Goal: Information Seeking & Learning: Learn about a topic

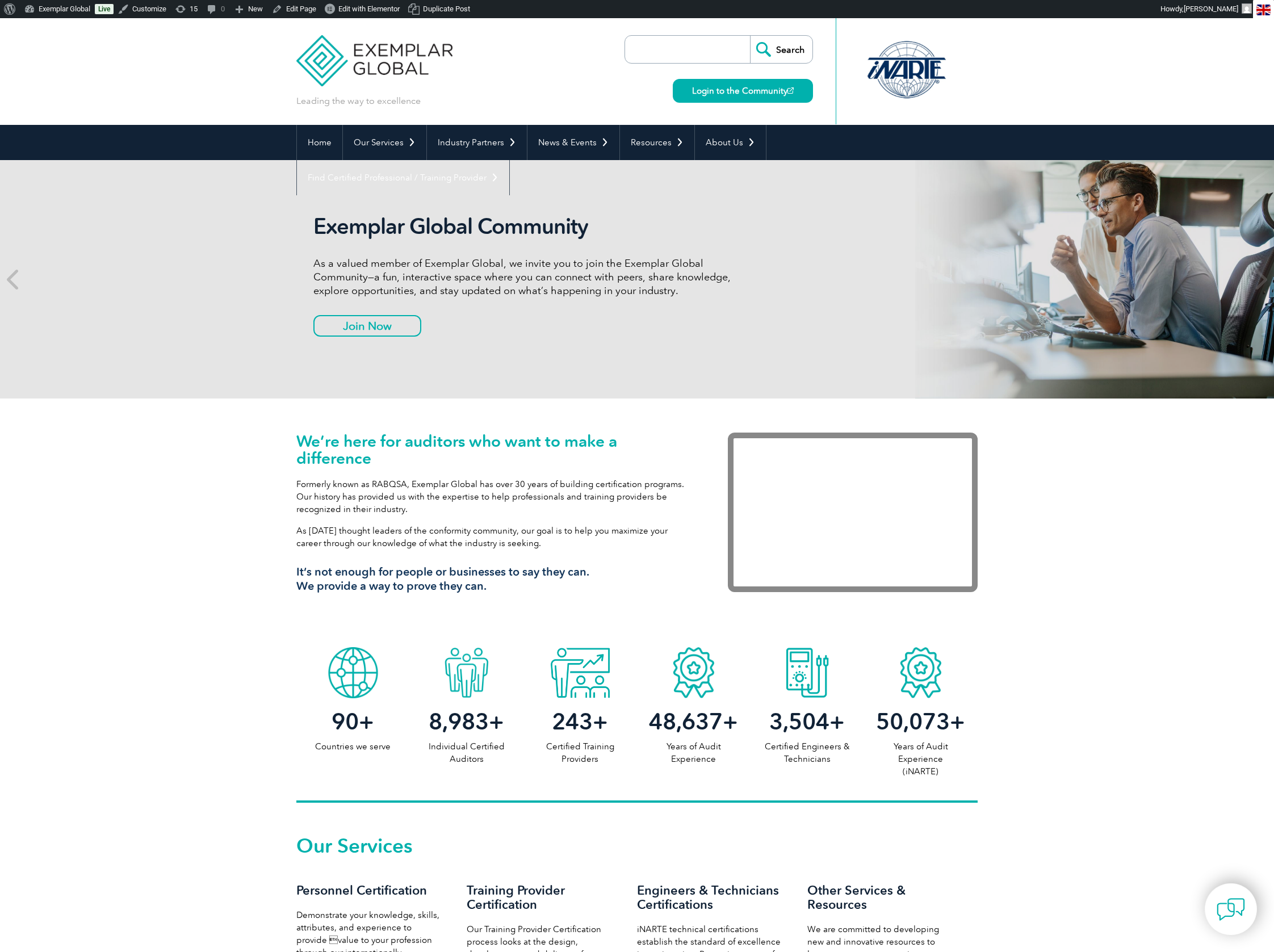
click at [633, 53] on input "search" at bounding box center [690, 49] width 119 height 27
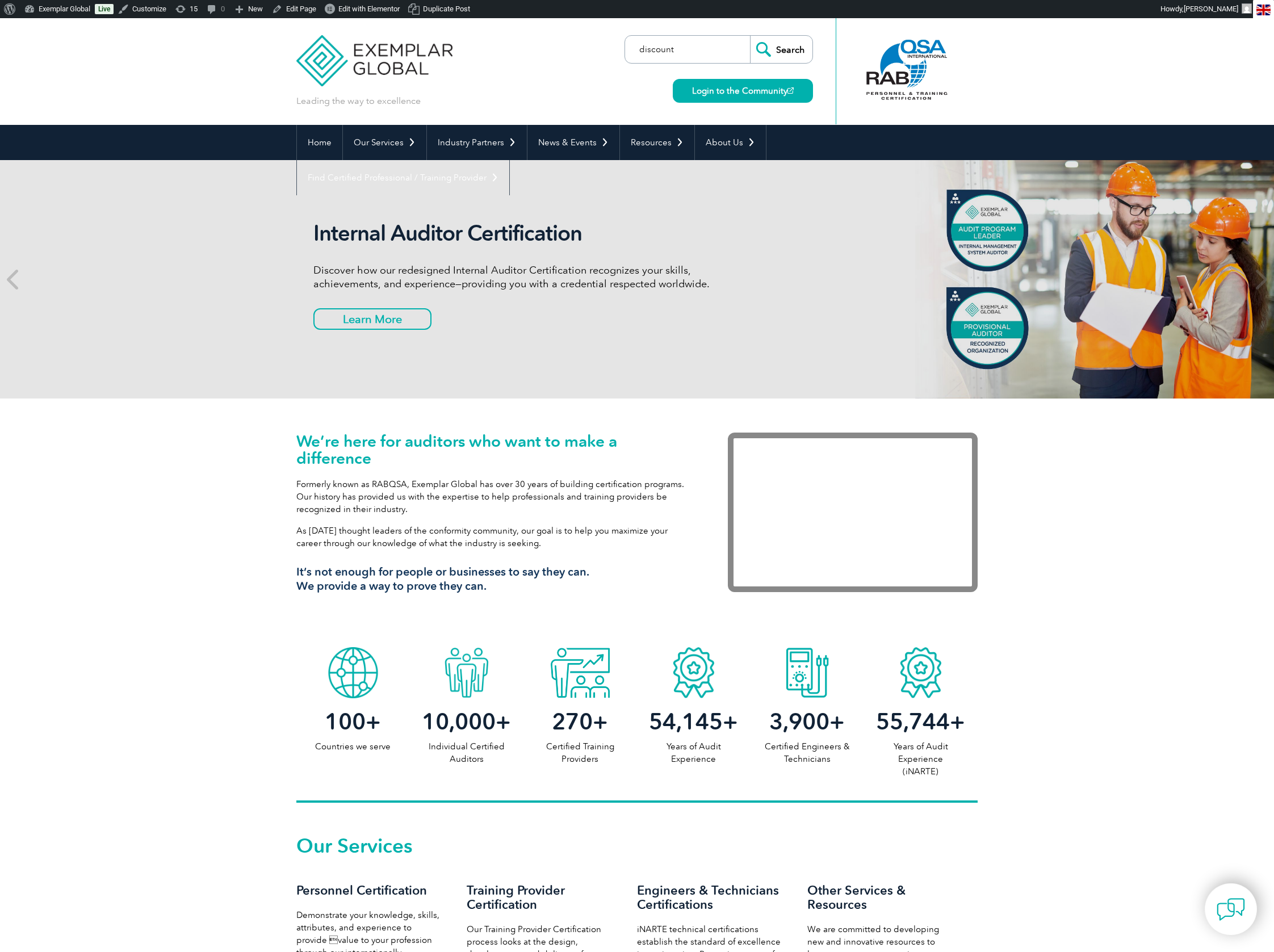
type input "discount"
click at [750, 36] on input "Search" at bounding box center [781, 49] width 62 height 27
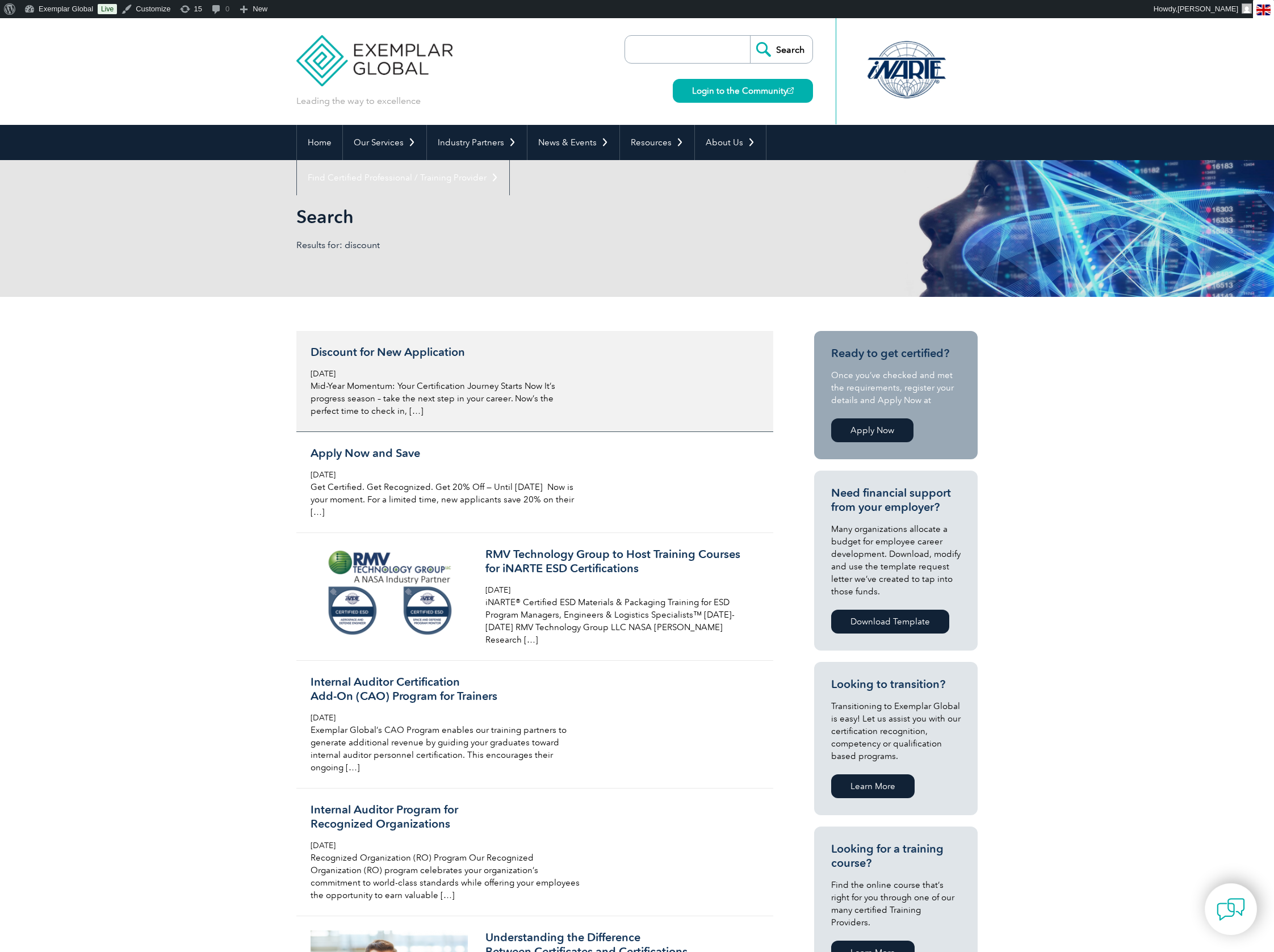
click at [397, 351] on h3 "Discount for New Application" at bounding box center [444, 352] width 269 height 15
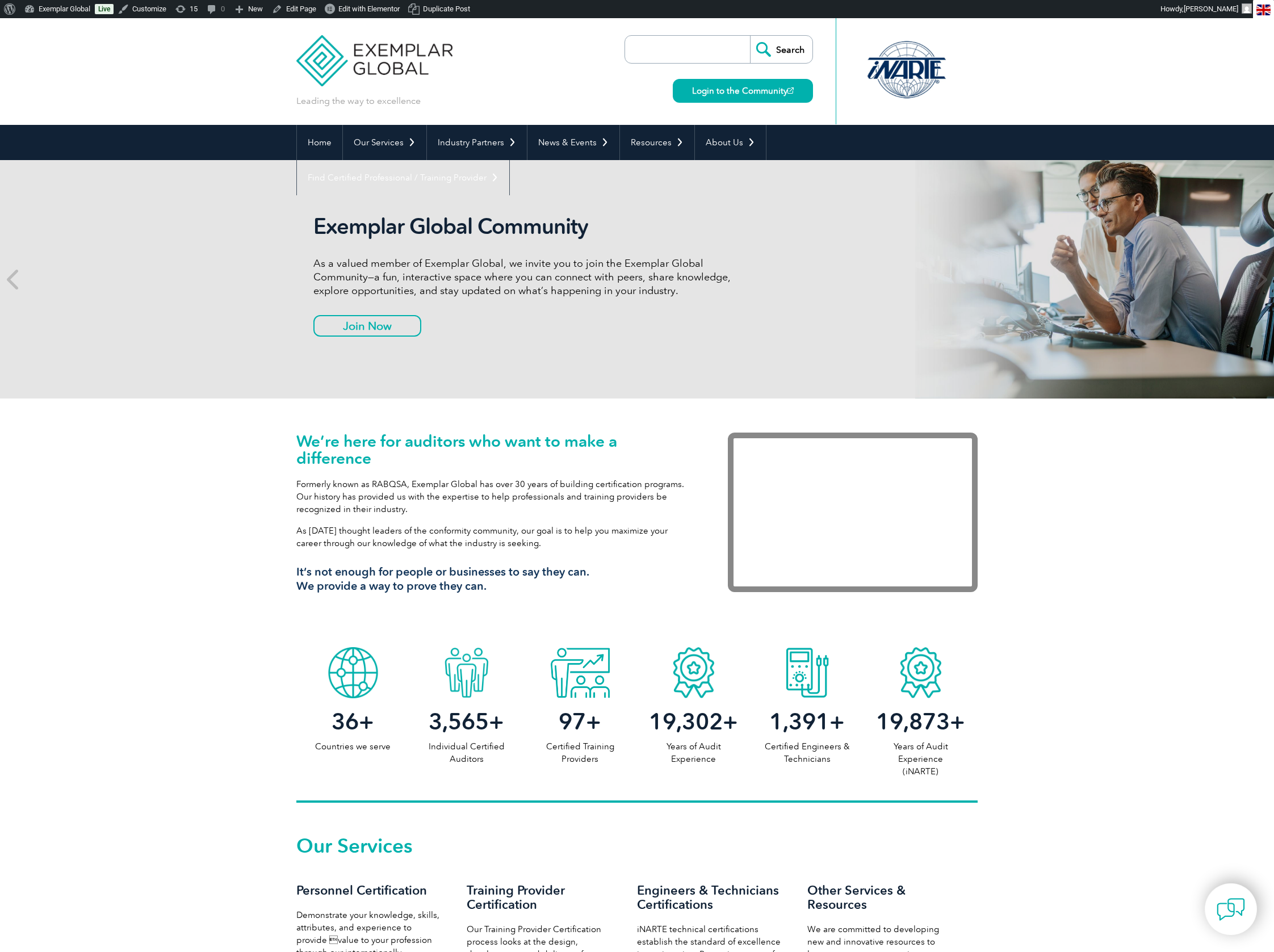
click at [673, 49] on input "search" at bounding box center [690, 49] width 119 height 27
type input "discount"
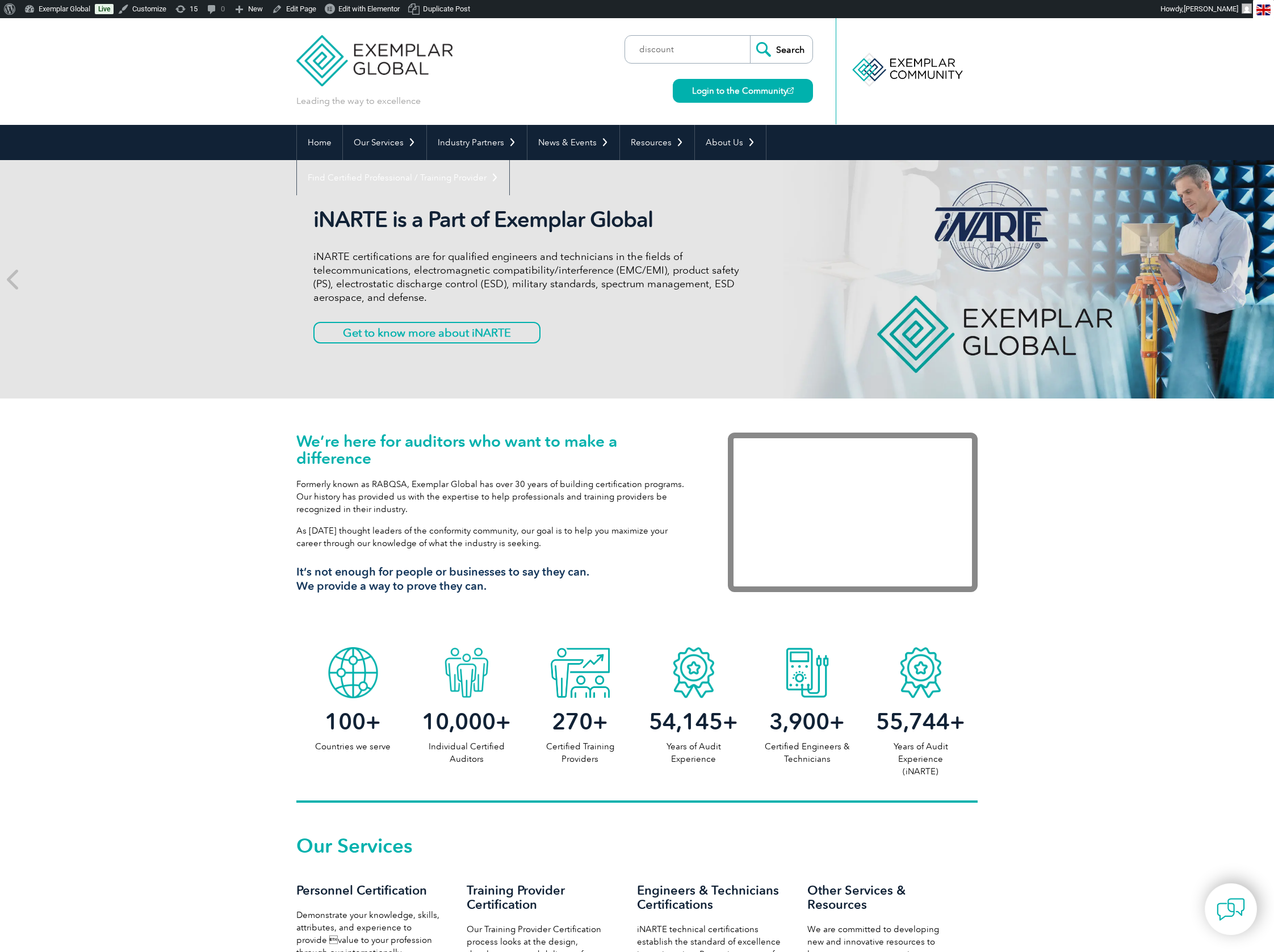
click at [779, 47] on input "Search" at bounding box center [781, 49] width 62 height 27
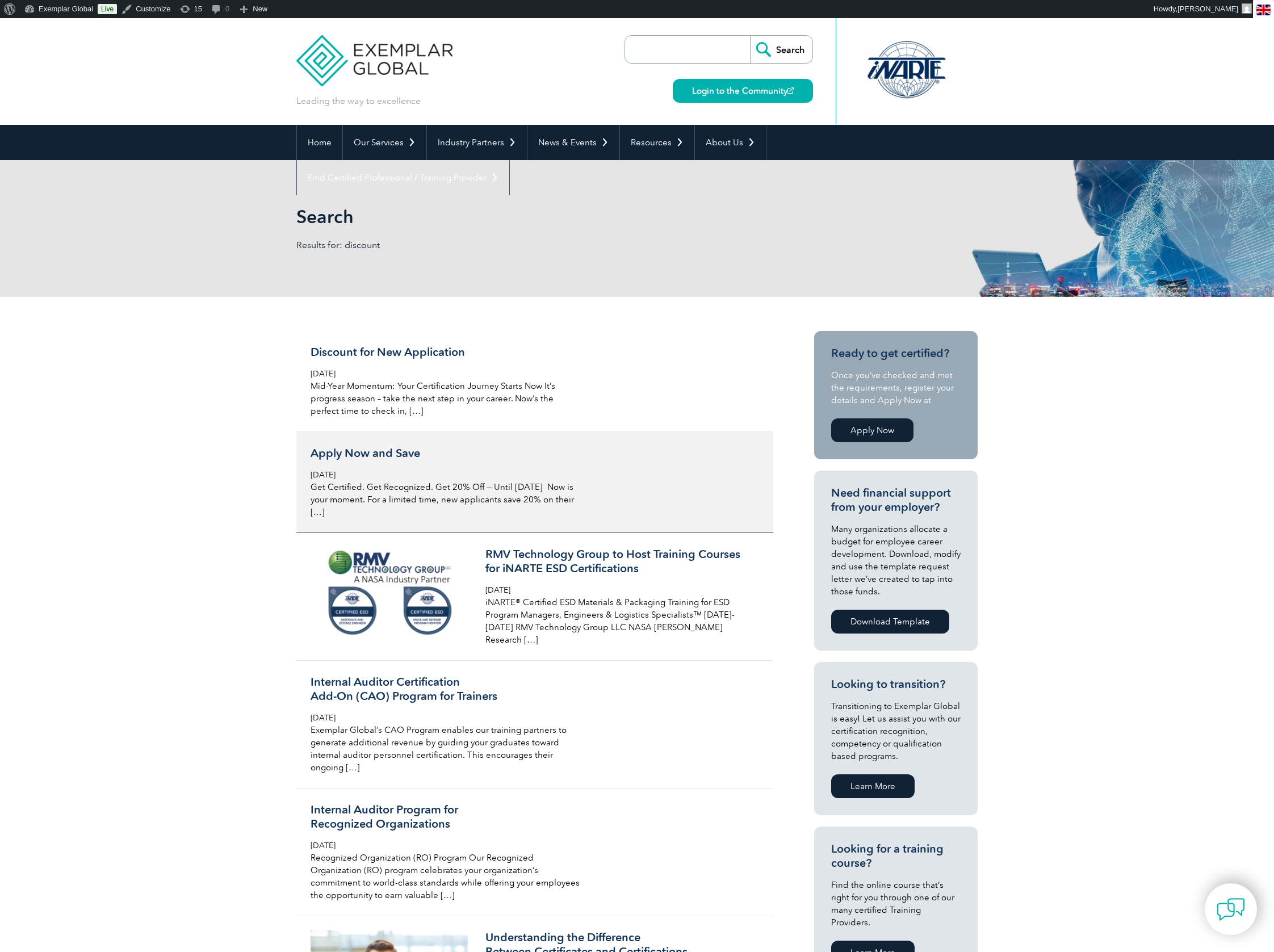
click at [359, 459] on h3 "Apply Now and Save" at bounding box center [444, 453] width 269 height 15
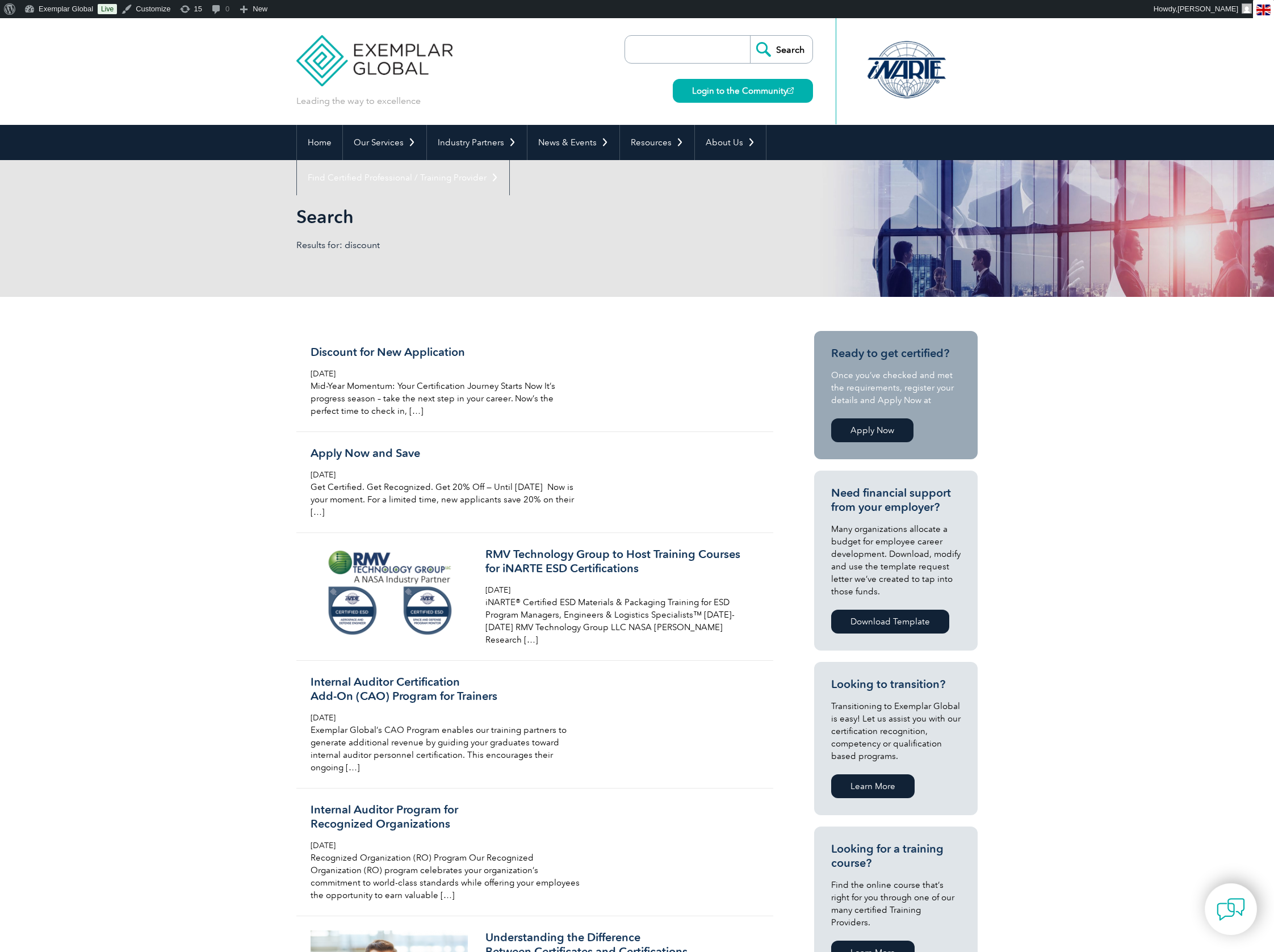
click at [637, 50] on input "search" at bounding box center [690, 49] width 119 height 27
type input "discount"
click at [793, 47] on input "Search" at bounding box center [781, 49] width 62 height 27
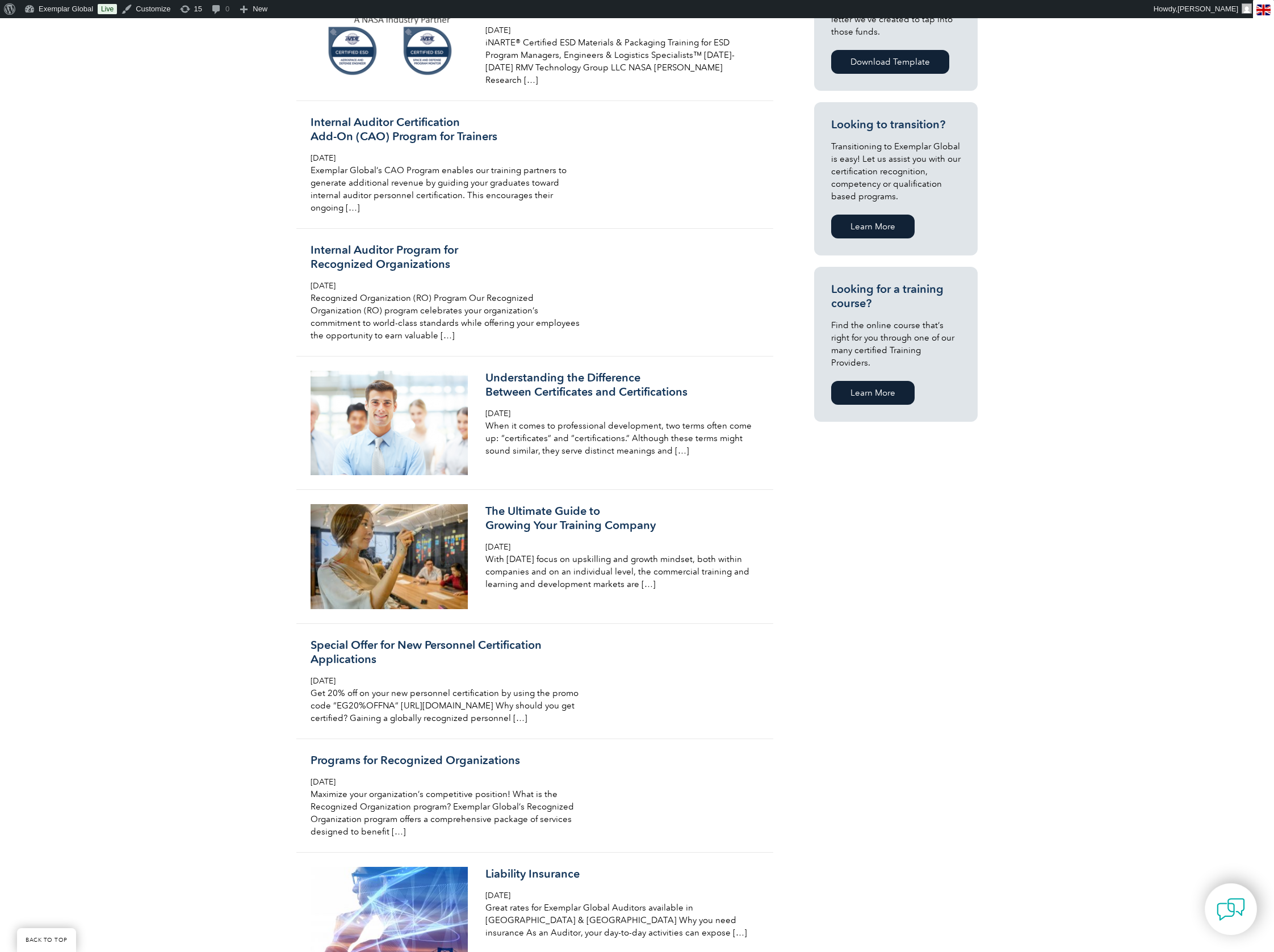
scroll to position [624, 0]
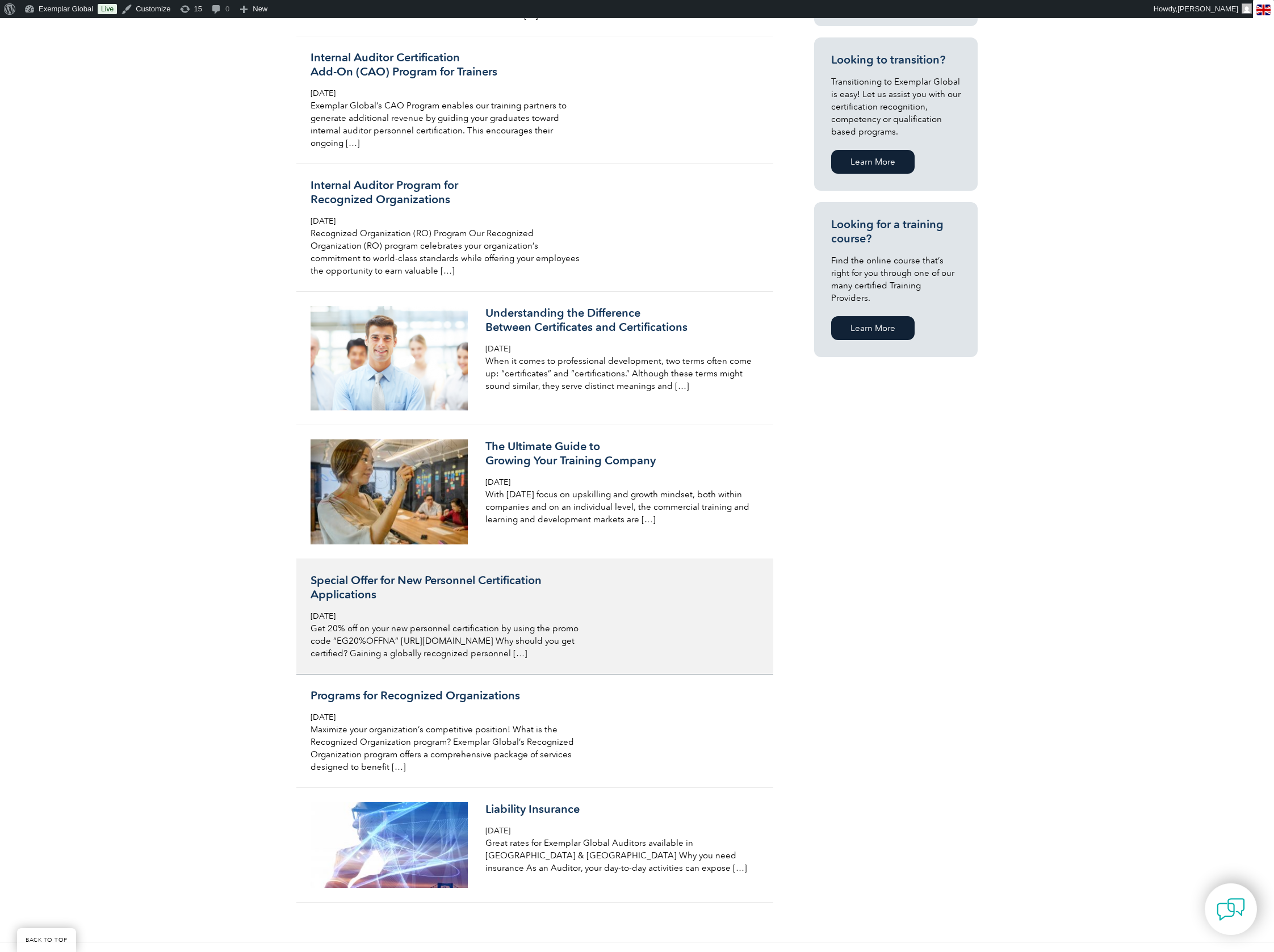
click at [418, 574] on h3 "Special Offer for New Personnel Certification Applications" at bounding box center [444, 587] width 269 height 28
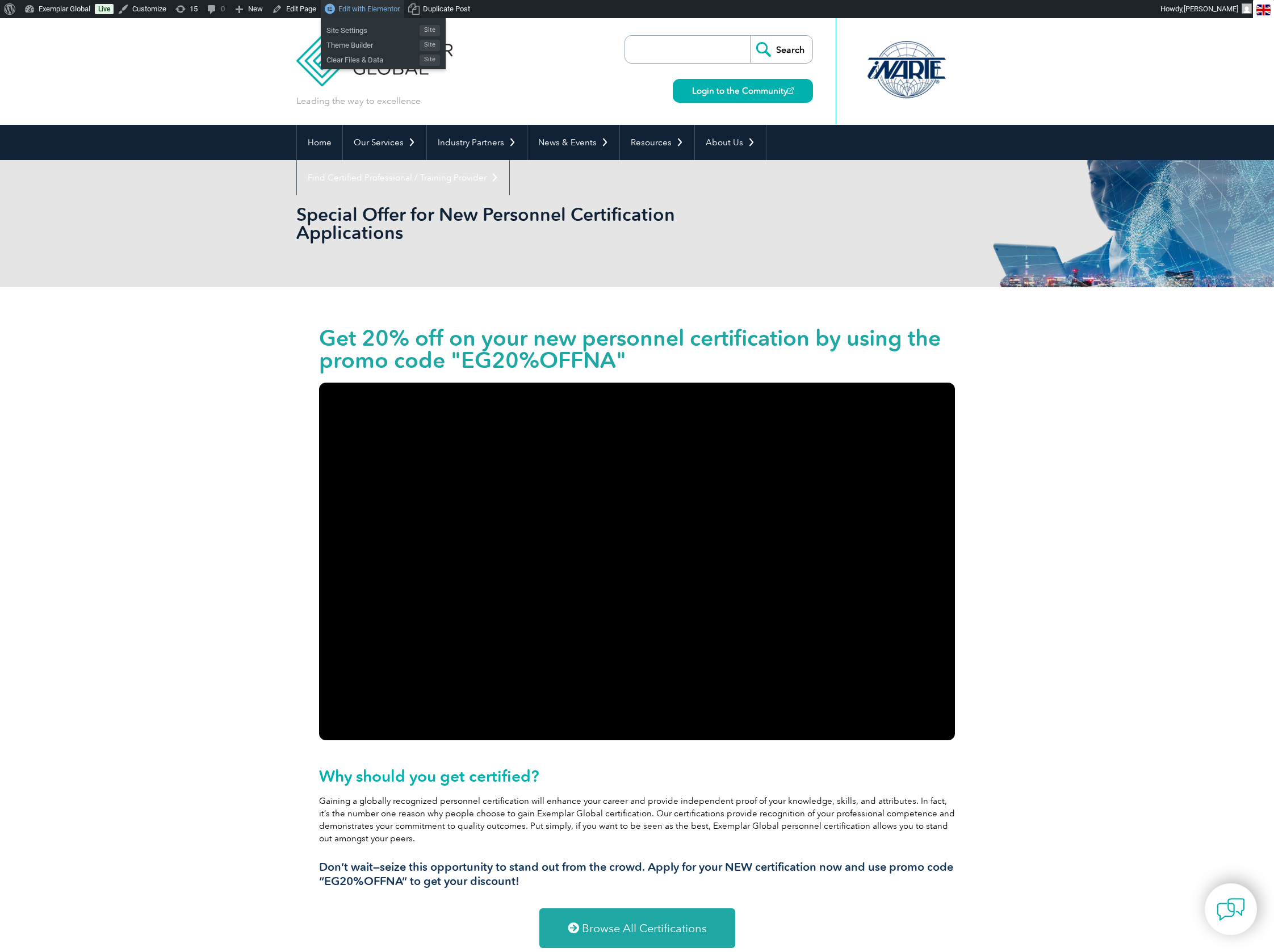
click at [376, 12] on span "Edit with Elementor" at bounding box center [369, 9] width 61 height 9
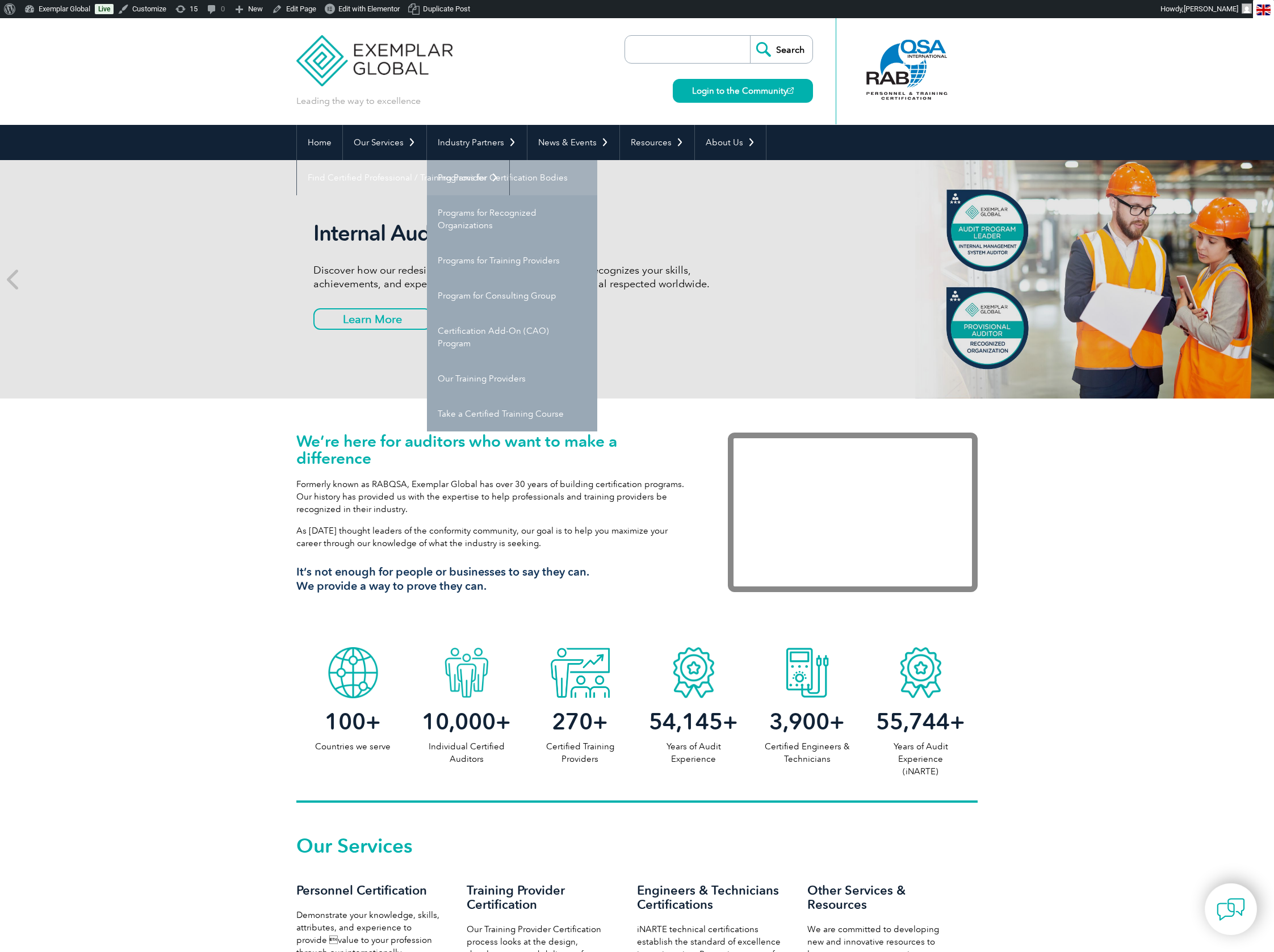
click at [482, 178] on link "Programs for Certification Bodies" at bounding box center [511, 178] width 170 height 35
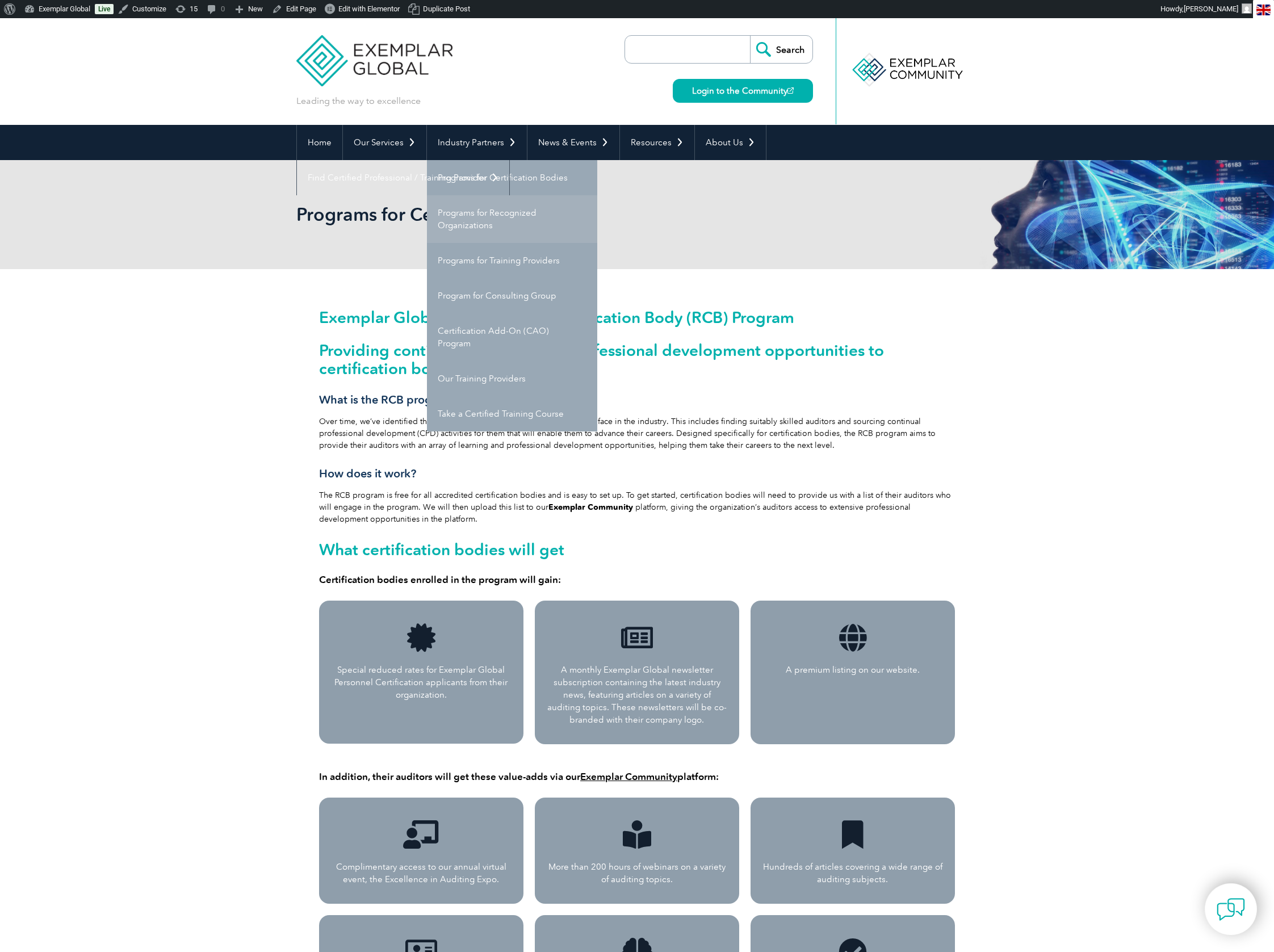
click at [484, 221] on link "Programs for Recognized Organizations" at bounding box center [511, 218] width 170 height 48
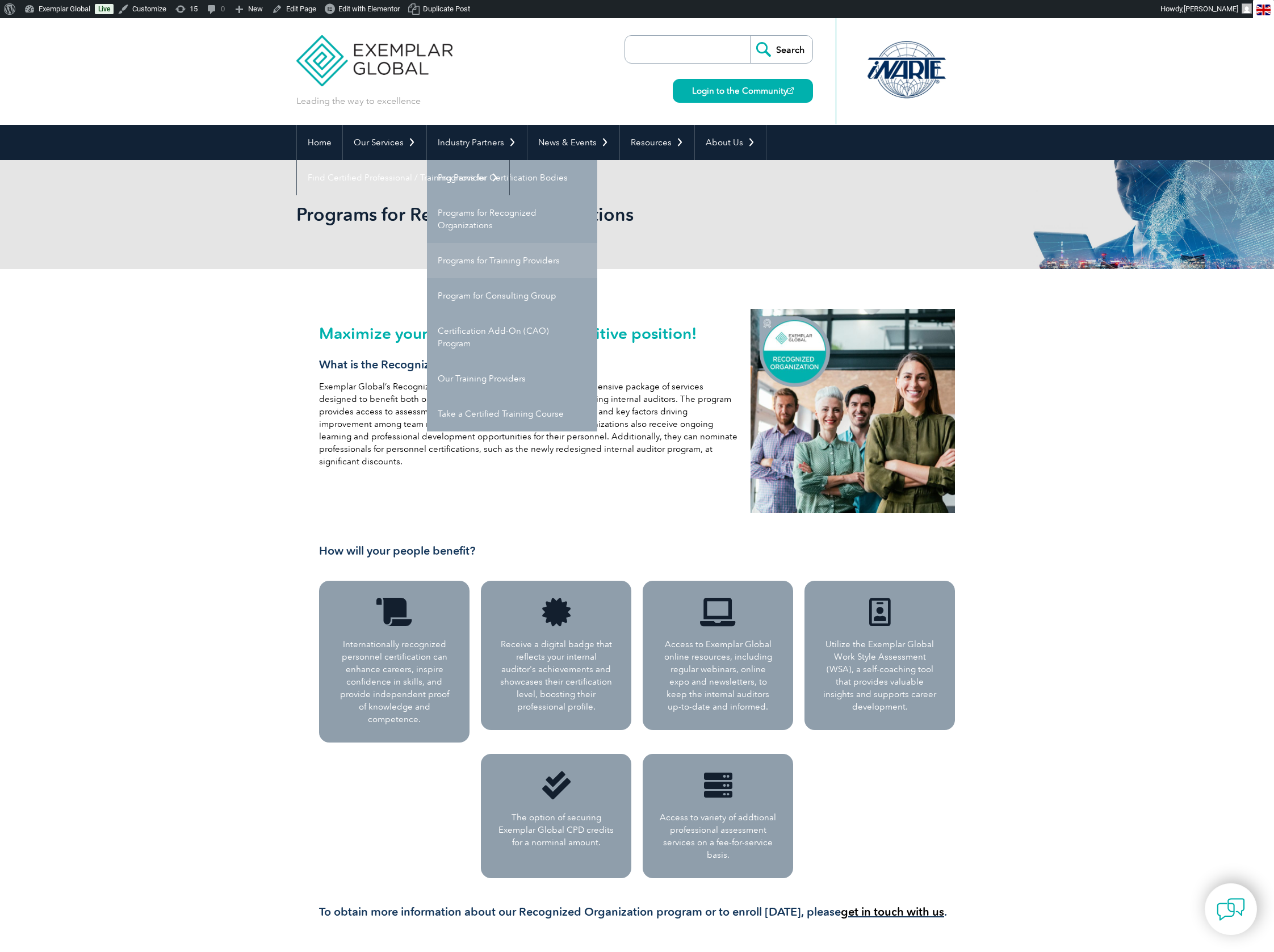
click at [503, 261] on link "Programs for Training Providers" at bounding box center [511, 260] width 170 height 35
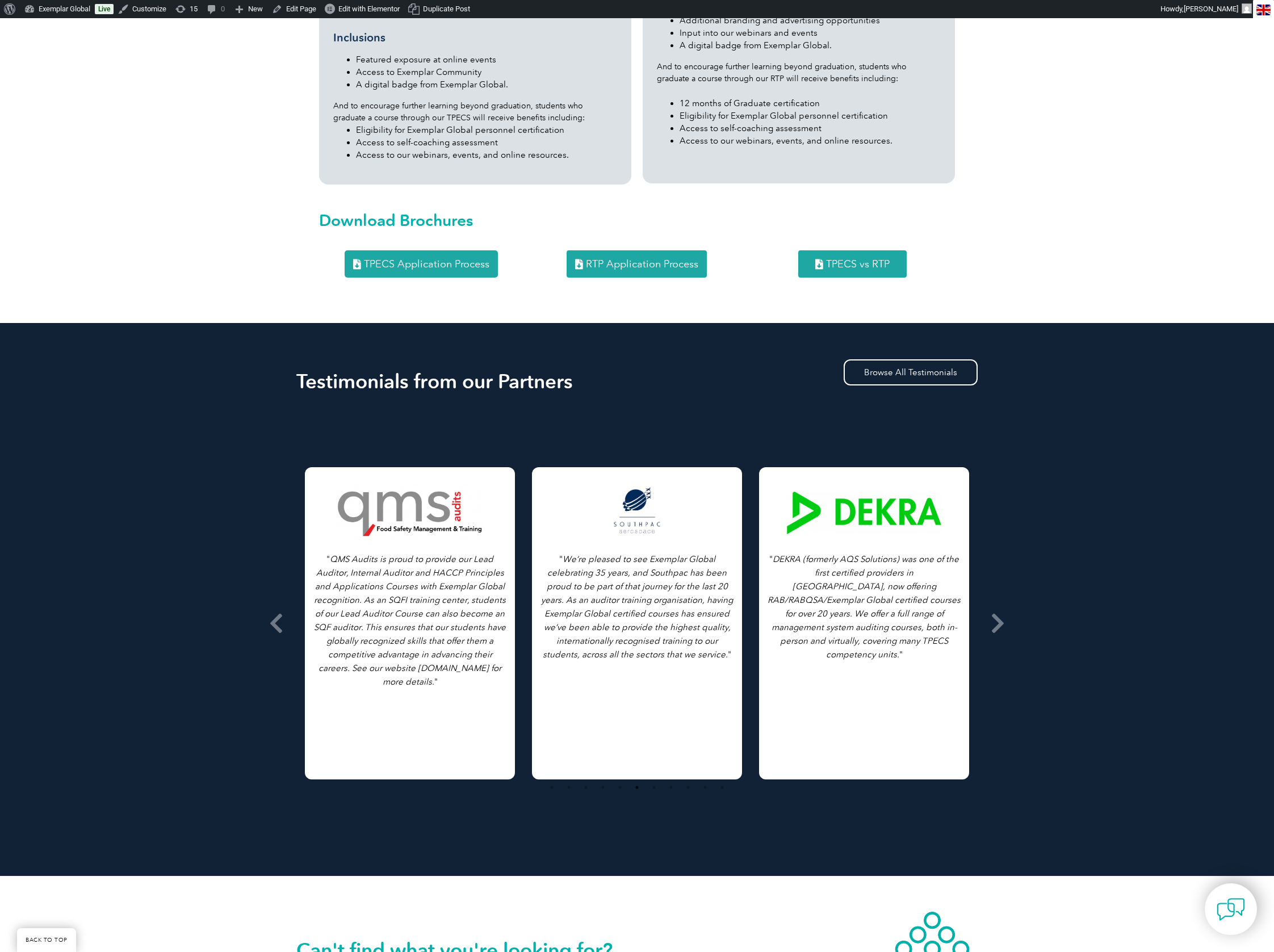
scroll to position [1802, 0]
